Goal: Find specific page/section

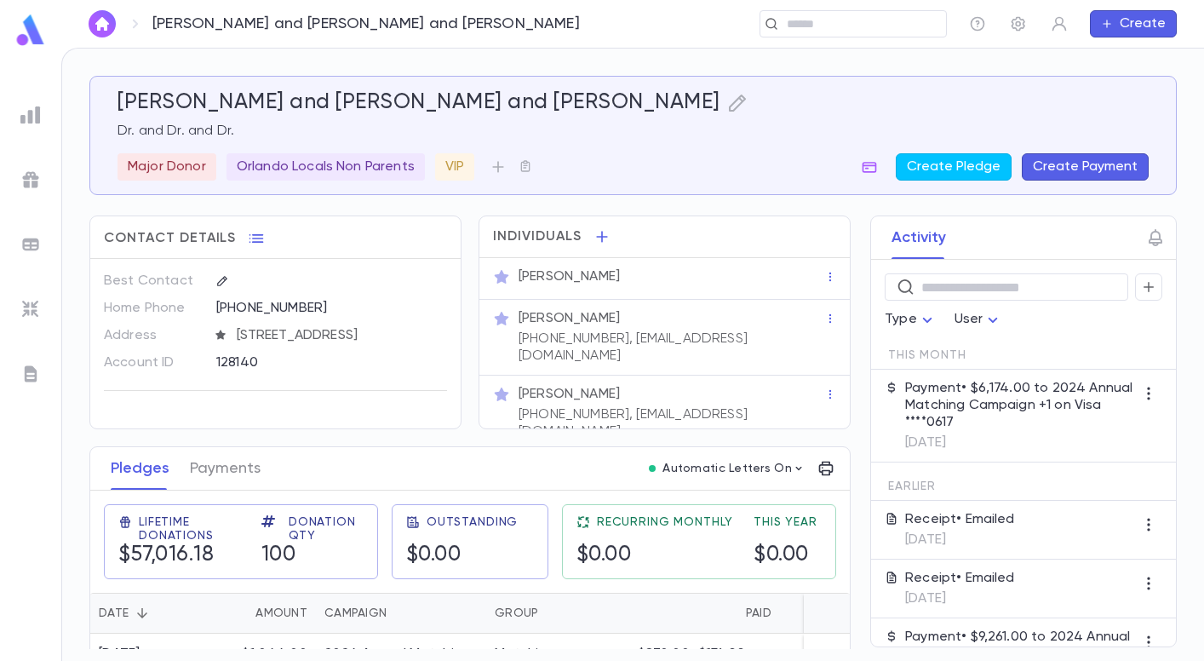
scroll to position [201, 0]
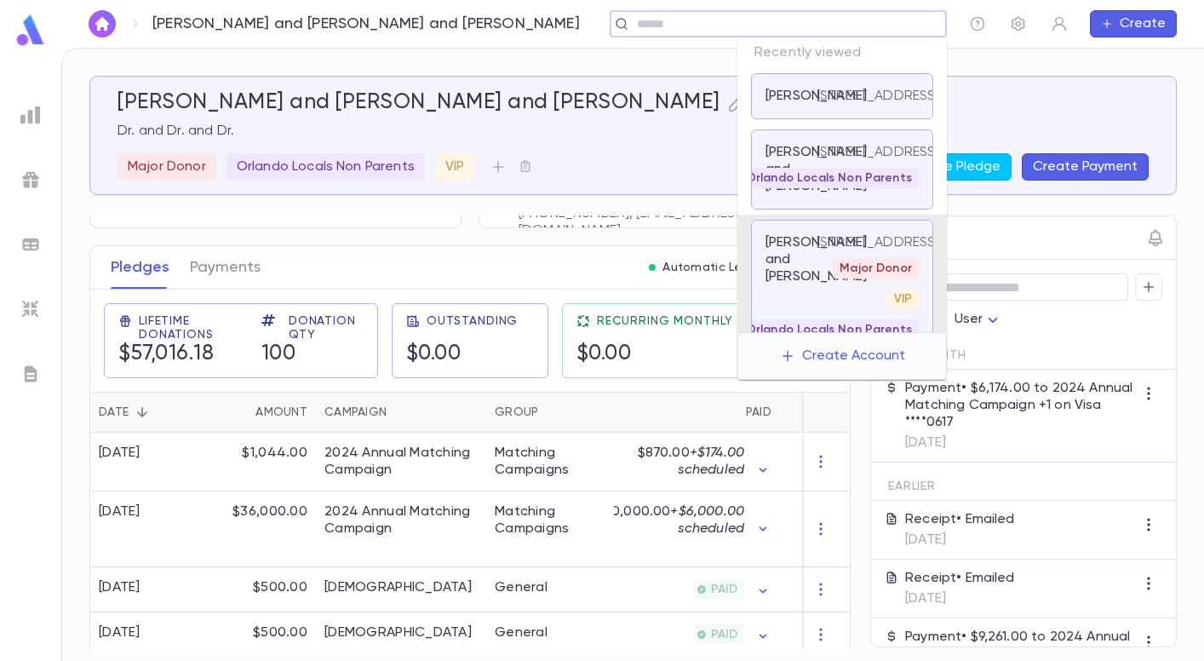
click at [819, 28] on input "text" at bounding box center [773, 24] width 282 height 16
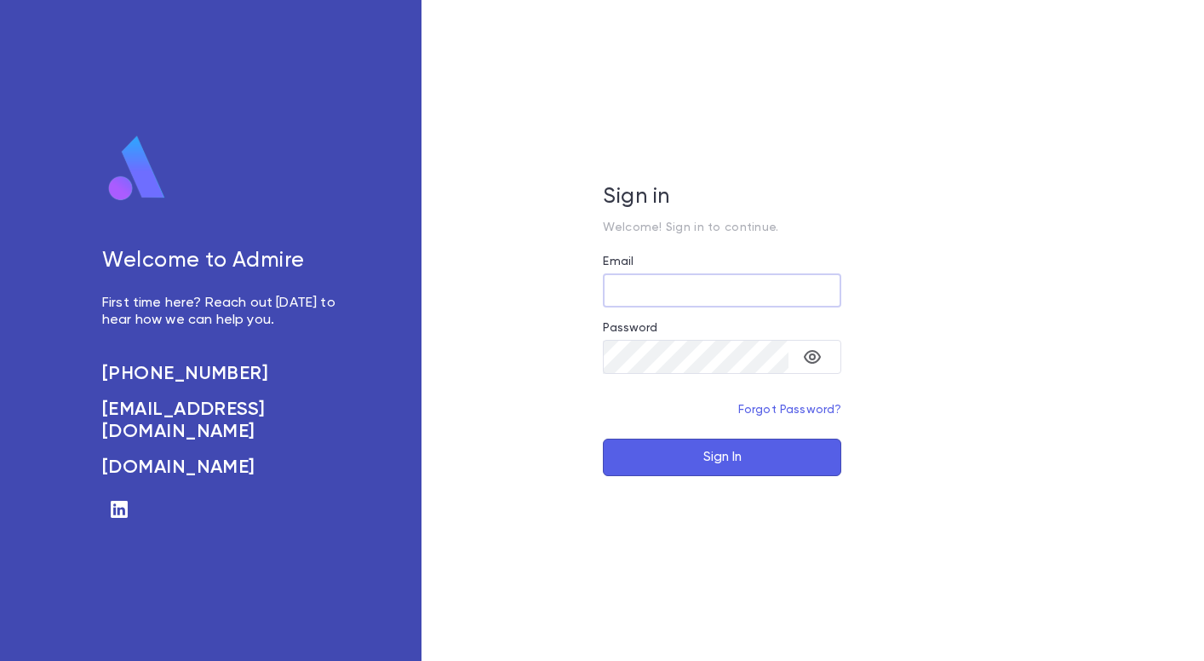
type input "**********"
click at [760, 464] on button "Sign In" at bounding box center [722, 457] width 238 height 37
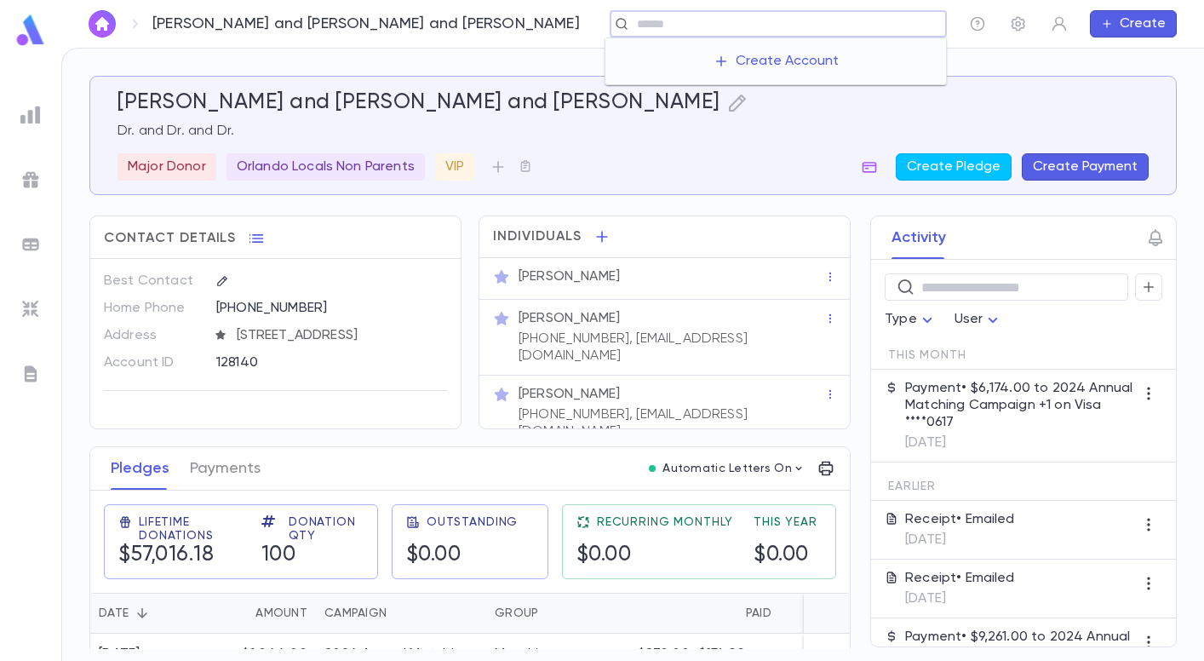
click at [795, 26] on input "text" at bounding box center [785, 24] width 307 height 16
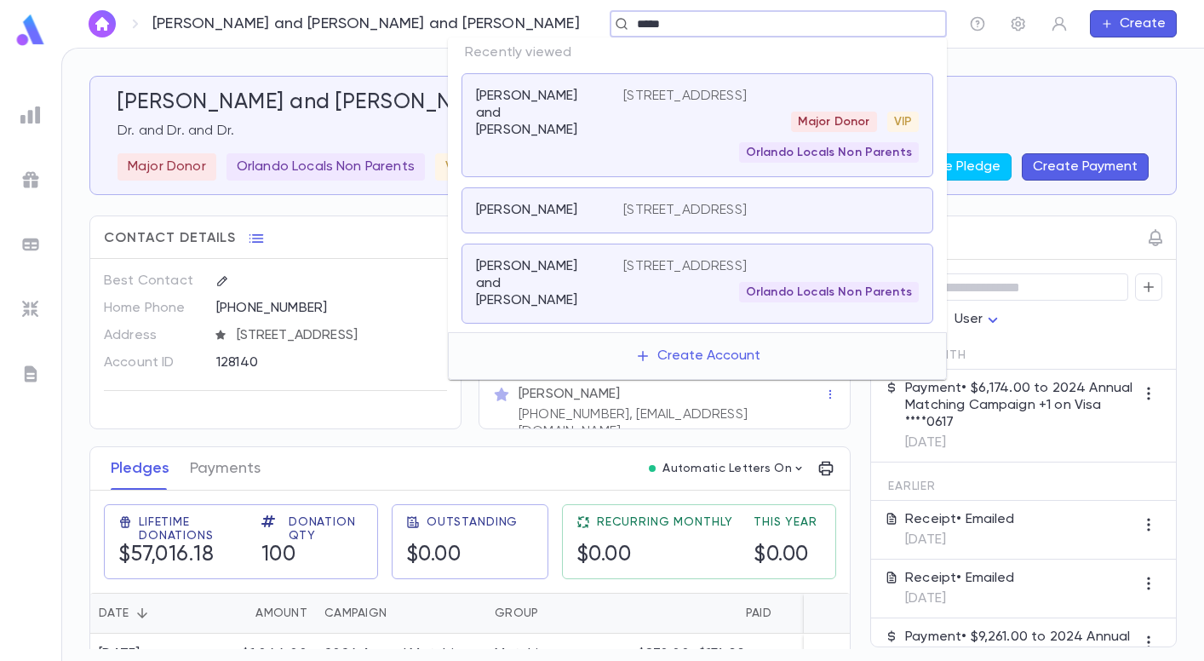
click at [632, 26] on input "*****" at bounding box center [773, 24] width 282 height 16
type input "*******"
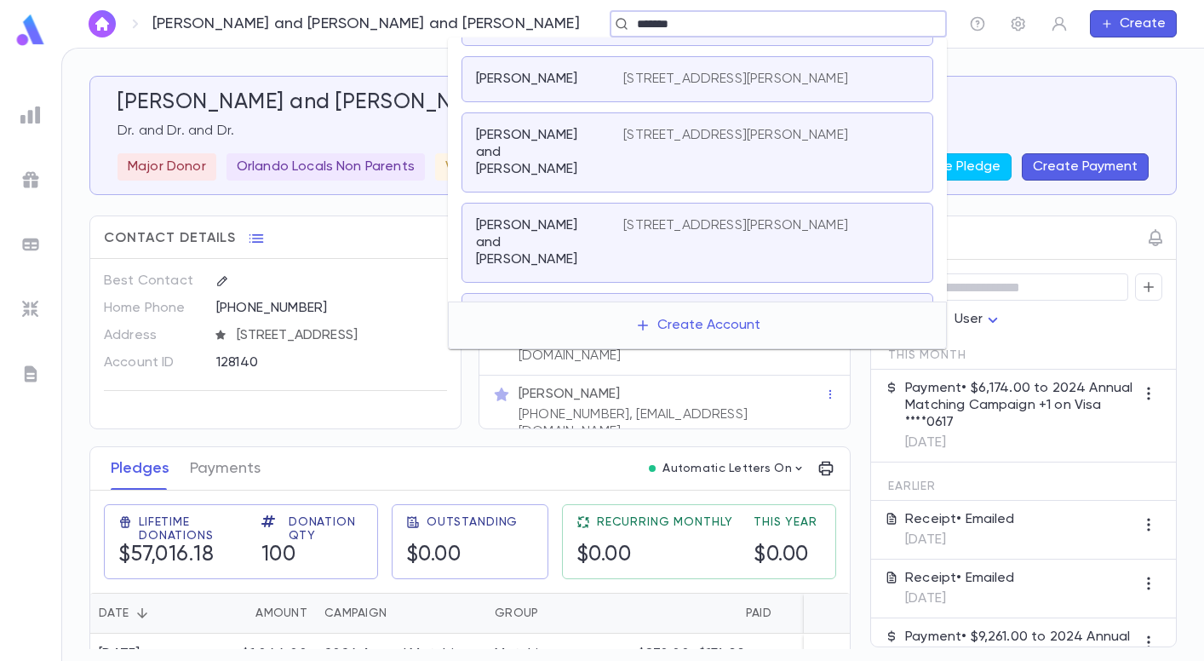
scroll to position [589, 0]
click at [581, 306] on p "[PERSON_NAME] and [PERSON_NAME]" at bounding box center [539, 331] width 127 height 51
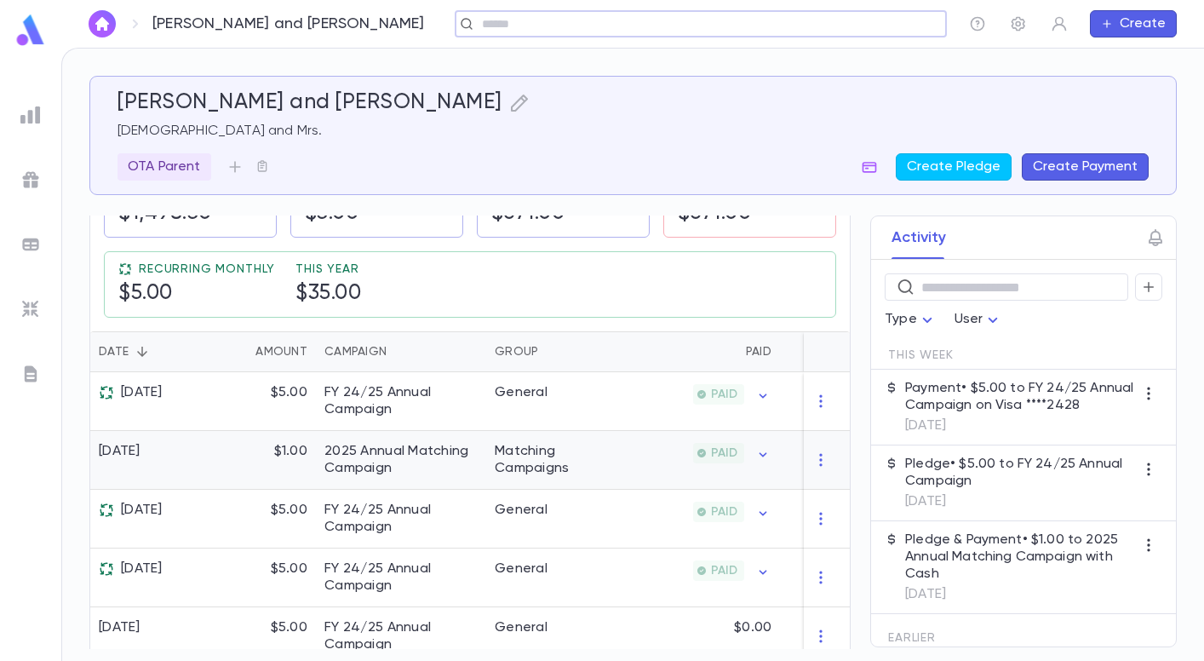
scroll to position [341, 0]
click at [393, 401] on div "FY 24/25 Annual Campaign" at bounding box center [400, 400] width 153 height 34
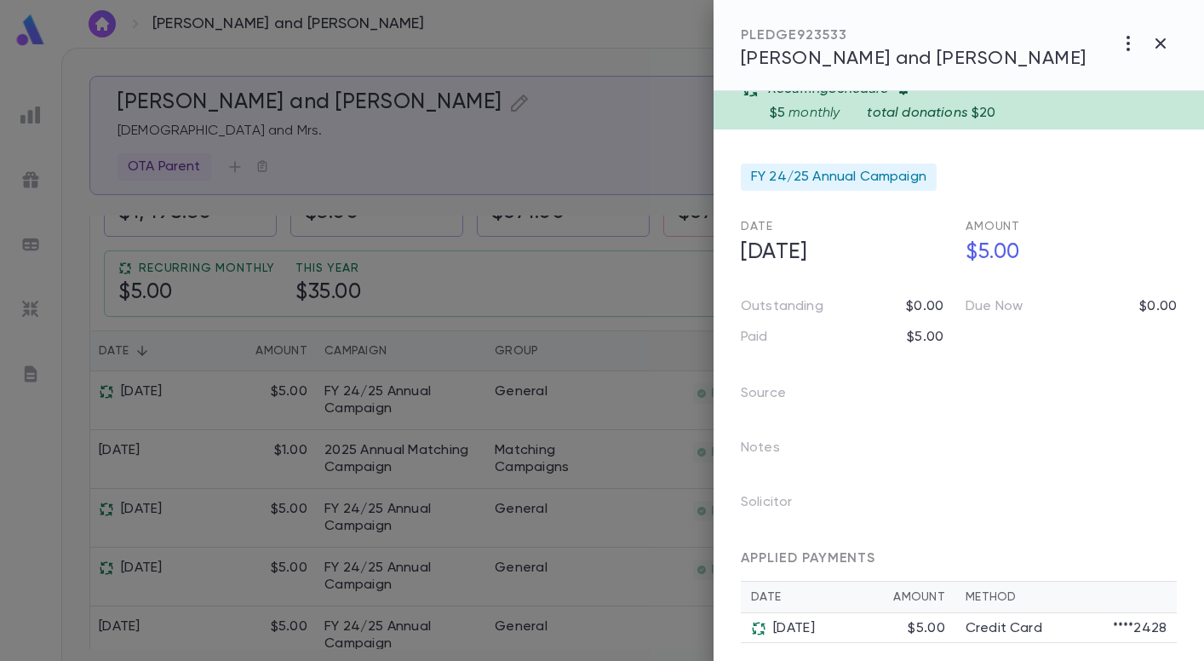
scroll to position [0, 0]
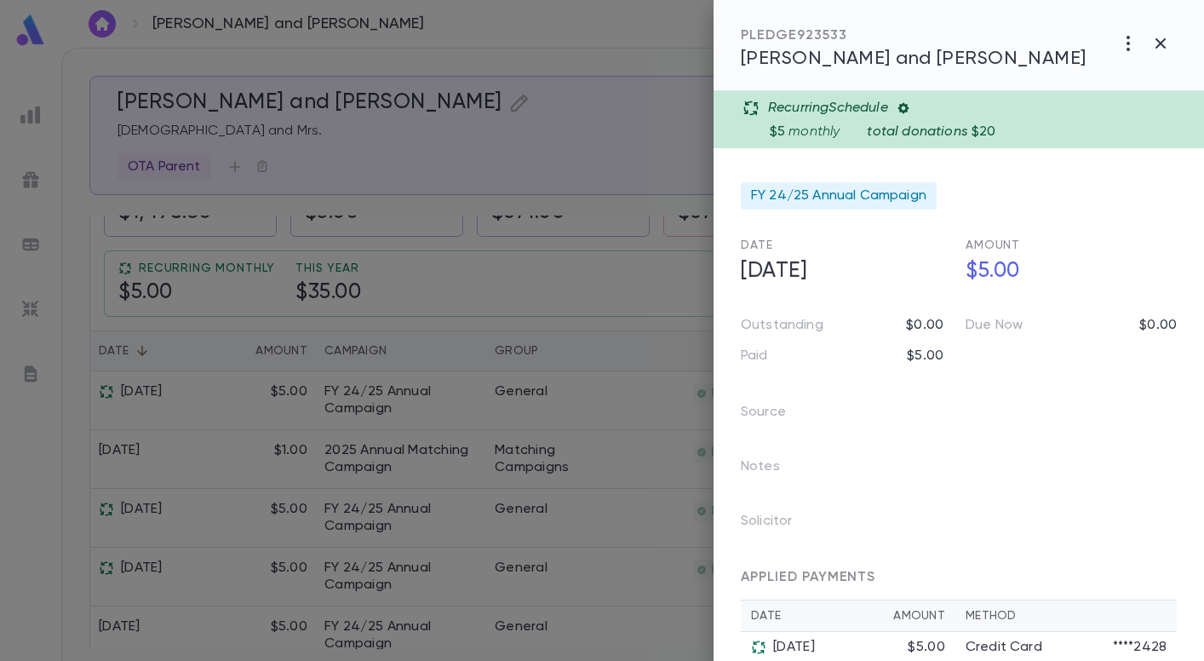
click at [618, 325] on div at bounding box center [602, 330] width 1204 height 661
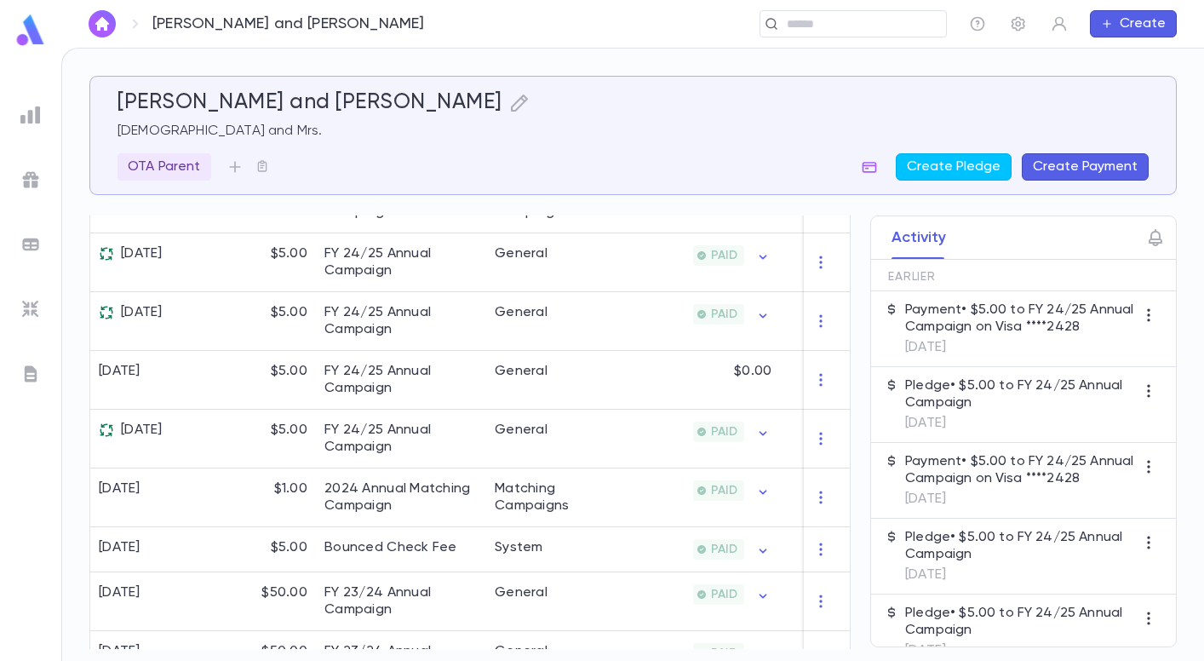
scroll to position [426, 0]
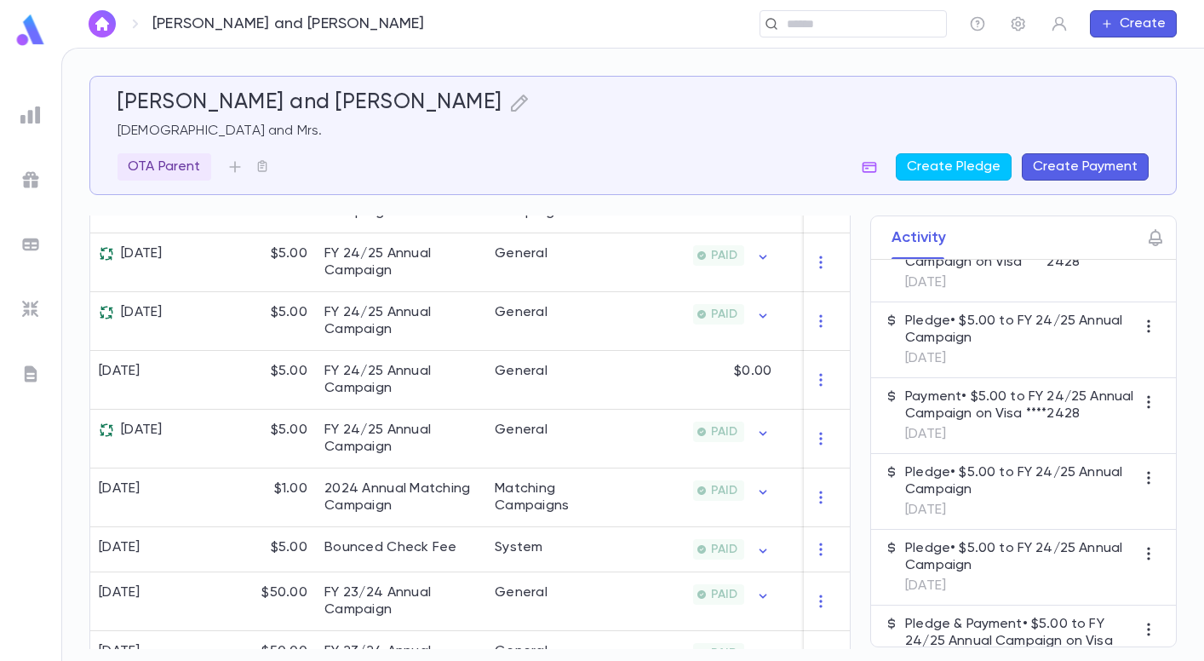
click at [1006, 493] on p "Pledge • $5.00 to FY 24/25 Annual Campaign" at bounding box center [1020, 481] width 230 height 34
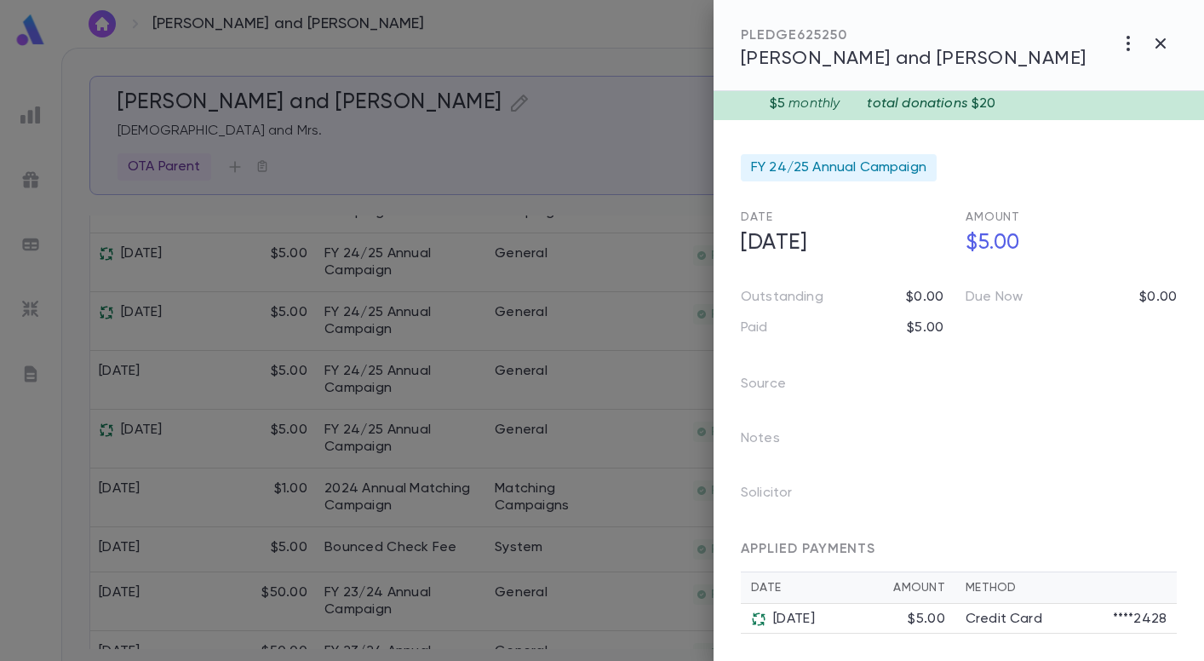
scroll to position [0, 0]
